Goal: Book appointment/travel/reservation

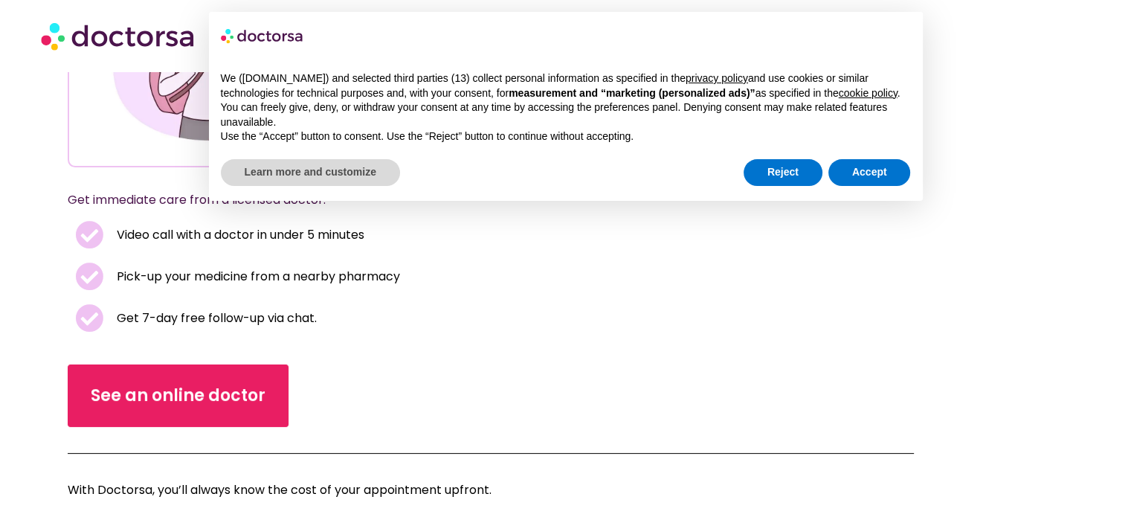
scroll to position [255, 0]
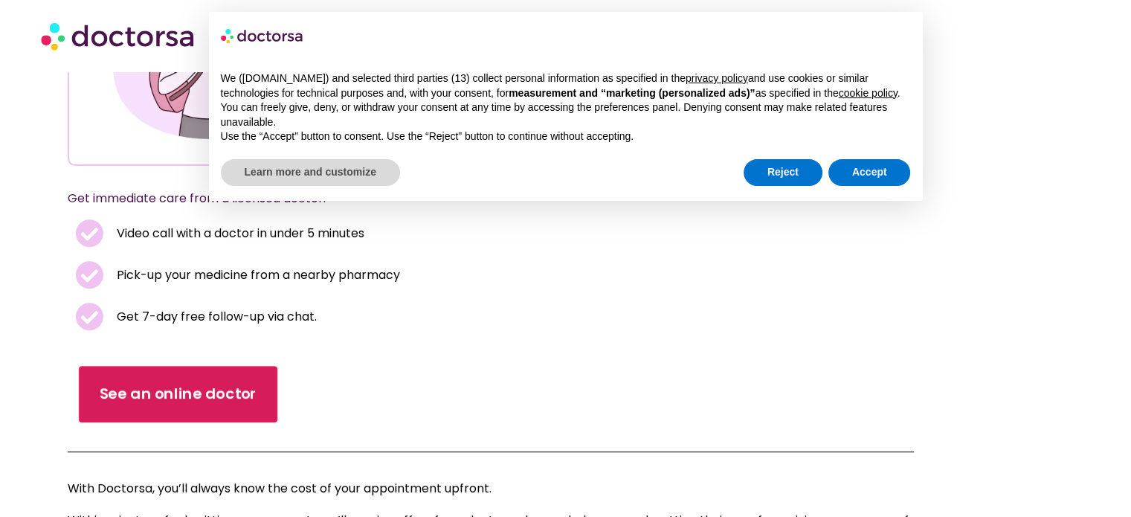
click at [122, 413] on link "See an online doctor" at bounding box center [178, 394] width 198 height 57
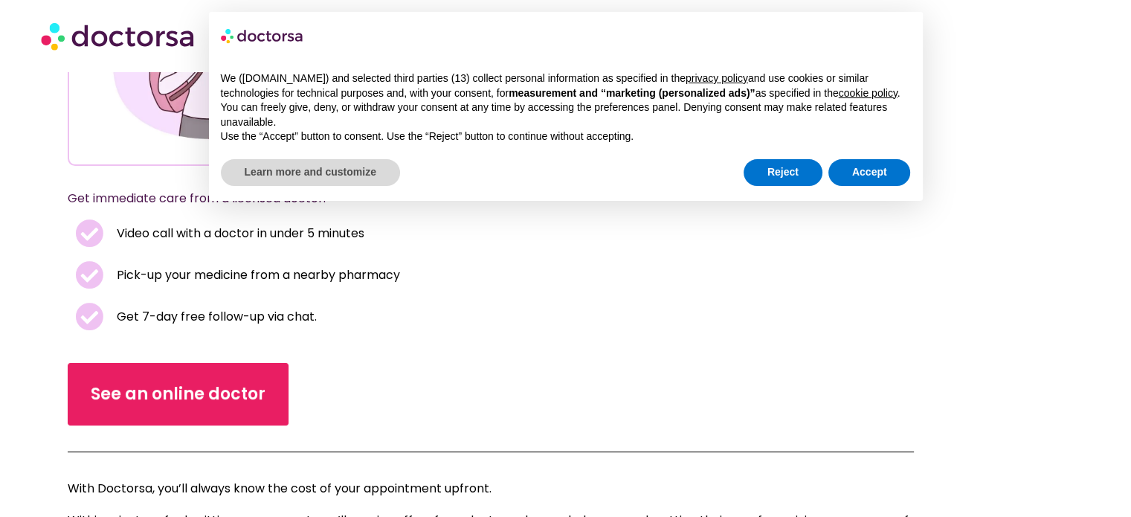
scroll to position [254, 0]
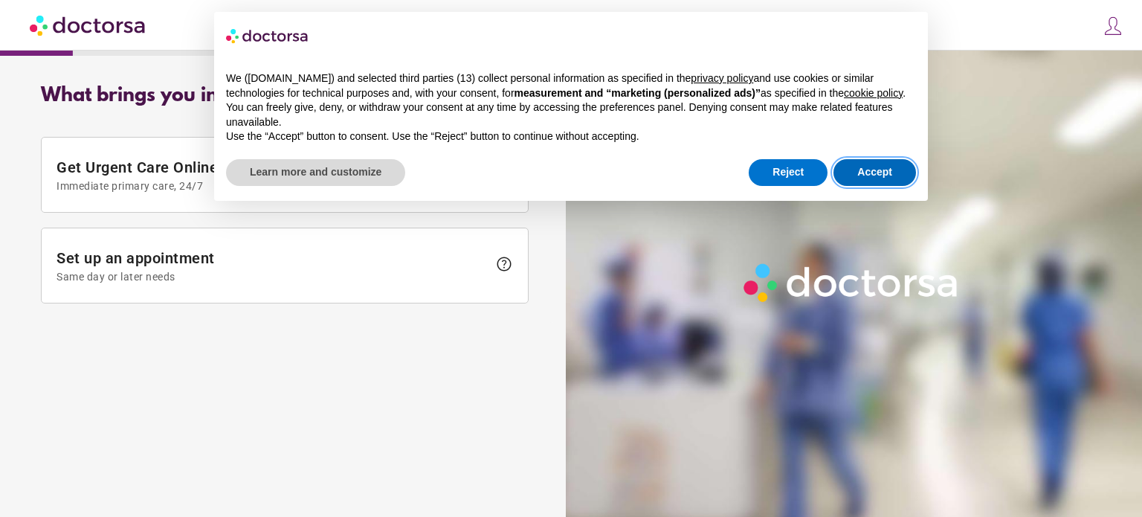
click at [898, 168] on button "Accept" at bounding box center [874, 172] width 83 height 27
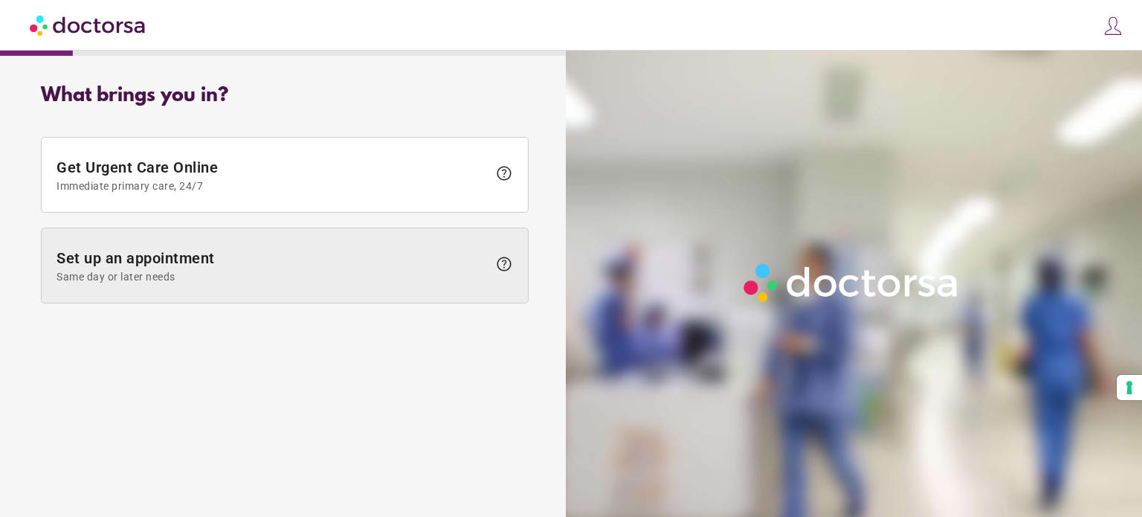
click at [415, 285] on span at bounding box center [285, 265] width 486 height 74
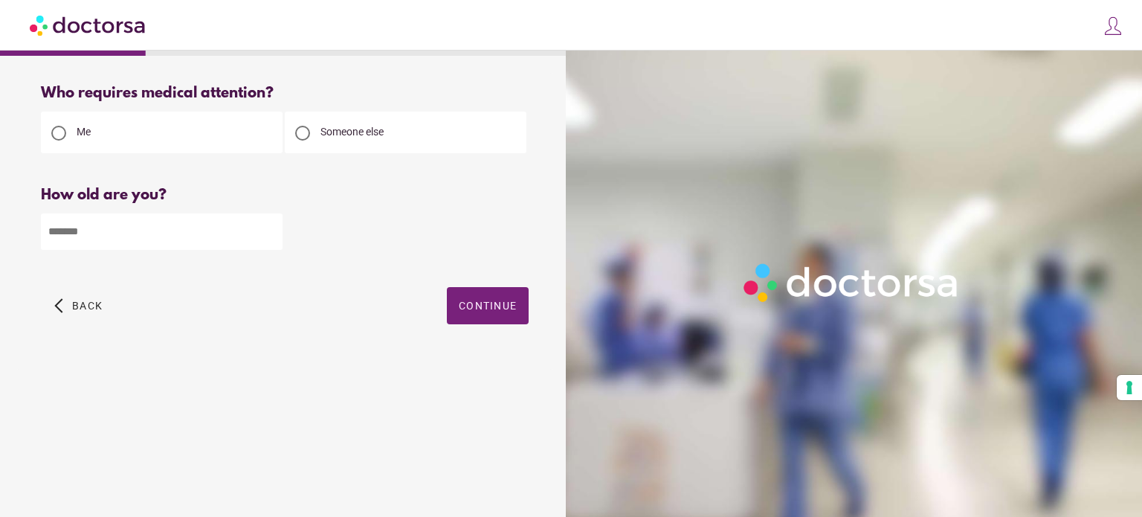
click at [324, 132] on span "Someone else" at bounding box center [351, 132] width 63 height 12
click at [94, 238] on input "number" at bounding box center [162, 231] width 242 height 36
type input "*"
click at [503, 303] on span "Continue" at bounding box center [488, 306] width 58 height 12
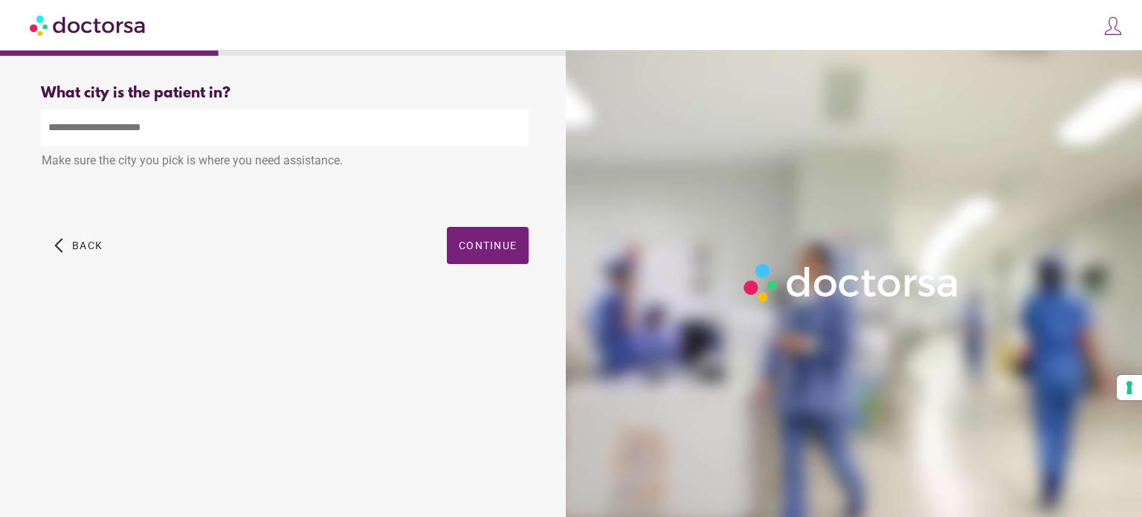
click at [292, 130] on input "text" at bounding box center [285, 127] width 488 height 36
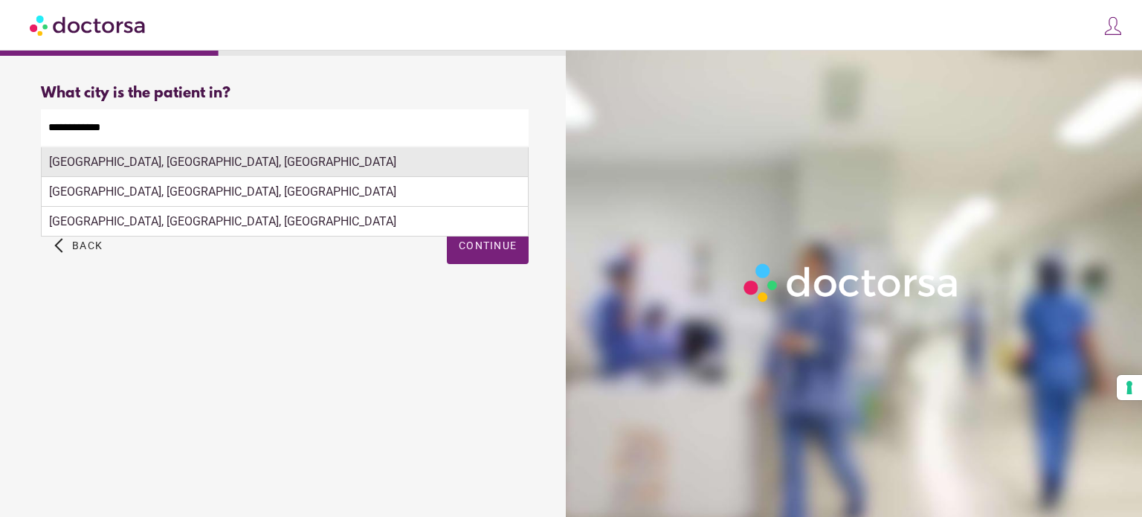
click at [253, 163] on div "[GEOGRAPHIC_DATA], [GEOGRAPHIC_DATA], [GEOGRAPHIC_DATA]" at bounding box center [285, 162] width 486 height 30
type input "**********"
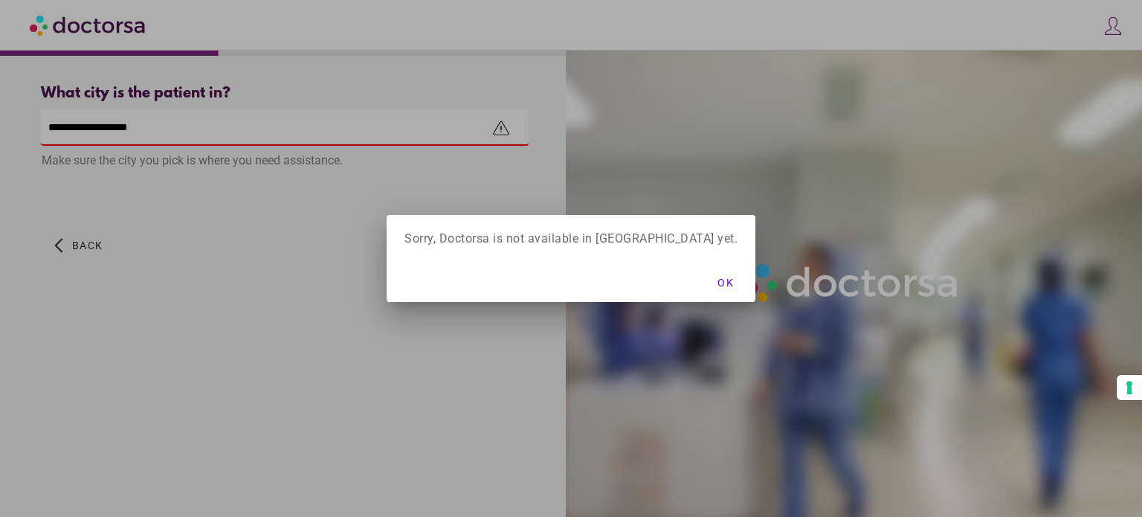
click at [470, 269] on div "OK" at bounding box center [571, 281] width 369 height 39
click at [717, 288] on span "OK" at bounding box center [725, 283] width 16 height 12
